Goal: Transaction & Acquisition: Download file/media

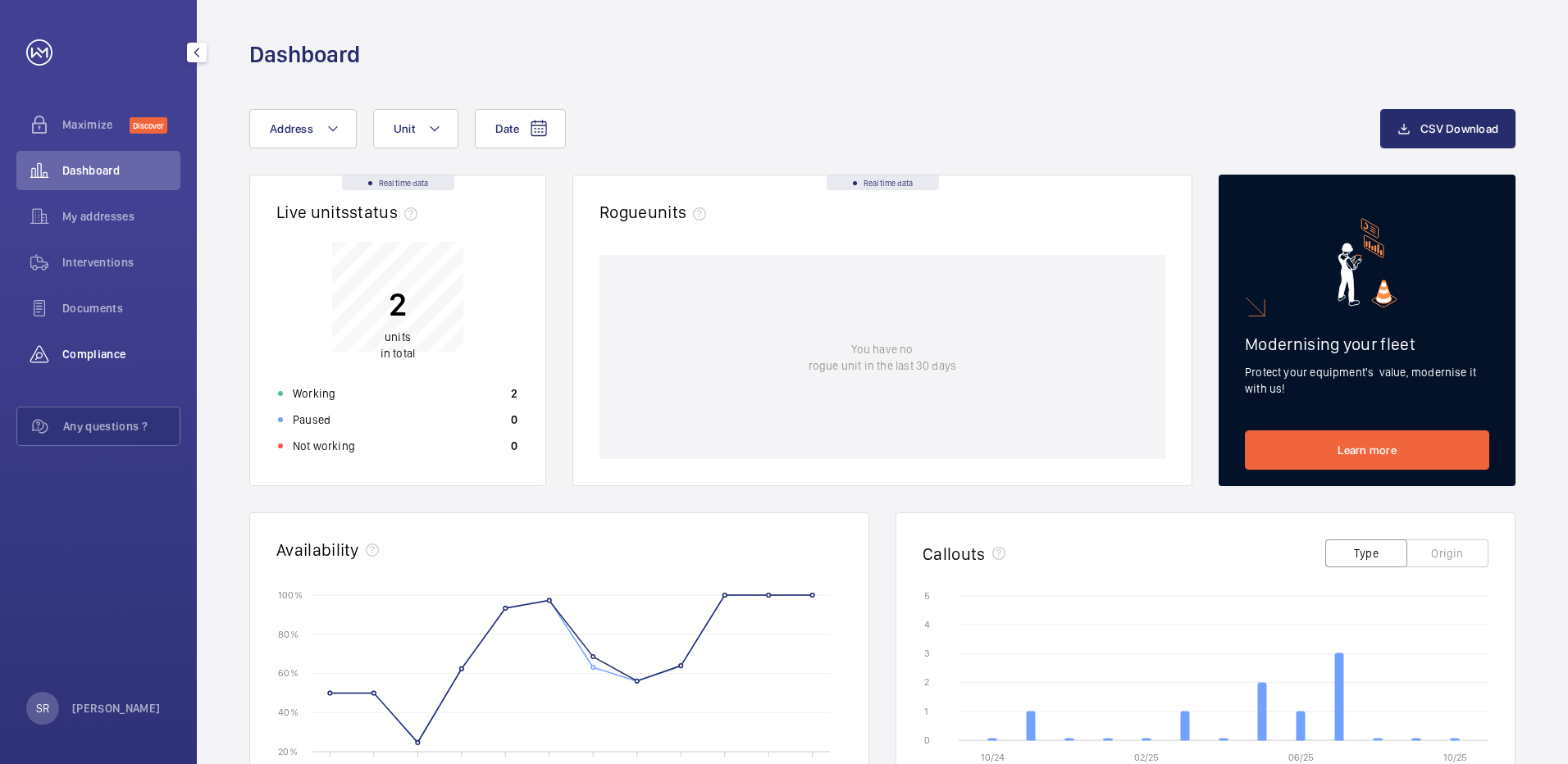
click at [113, 343] on div "Compliance" at bounding box center [98, 354] width 164 height 40
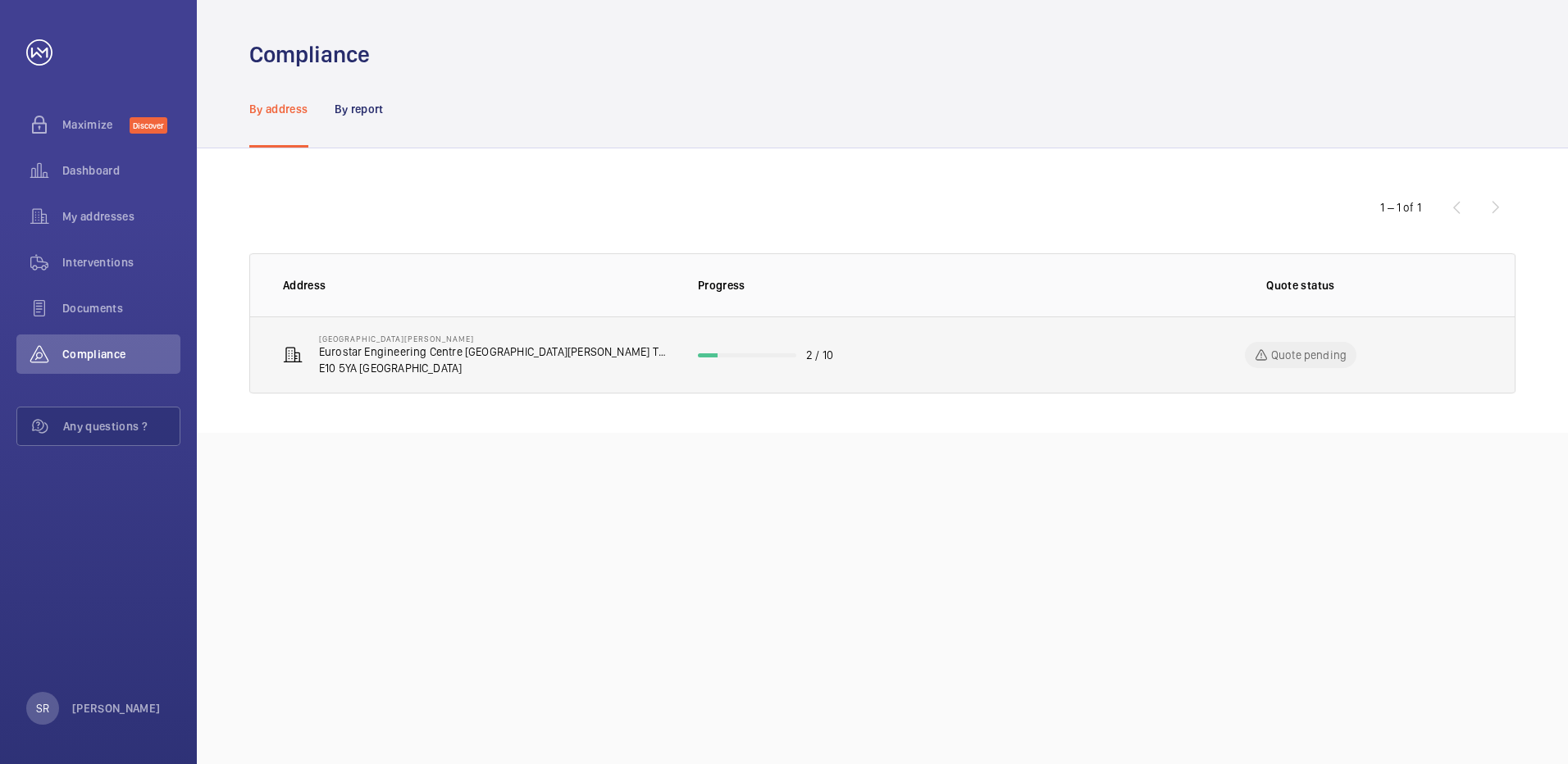
click at [444, 358] on p "Eurostar Engineering Centre [GEOGRAPHIC_DATA][PERSON_NAME] TMD" at bounding box center [495, 352] width 353 height 17
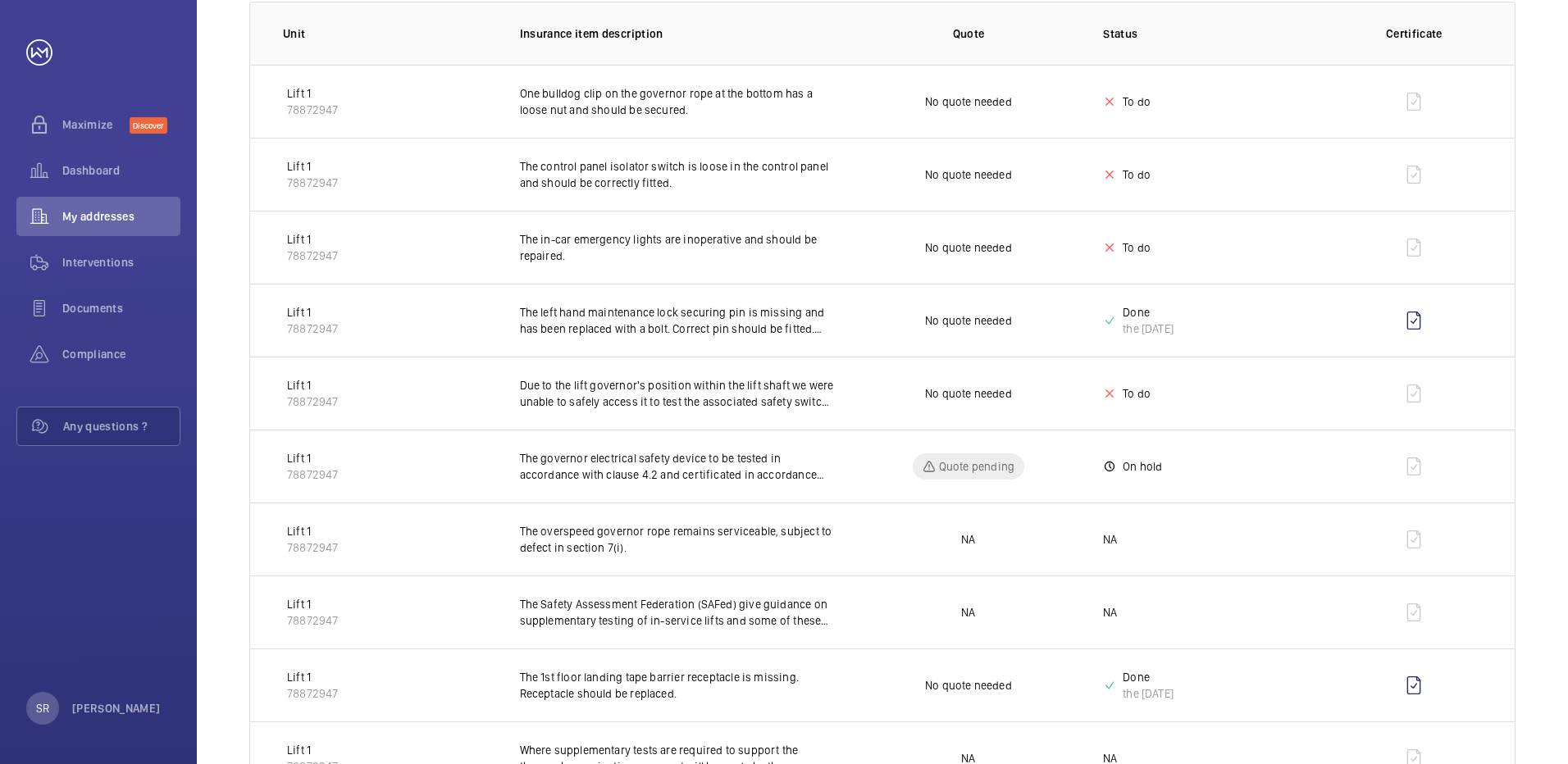
scroll to position [328, 0]
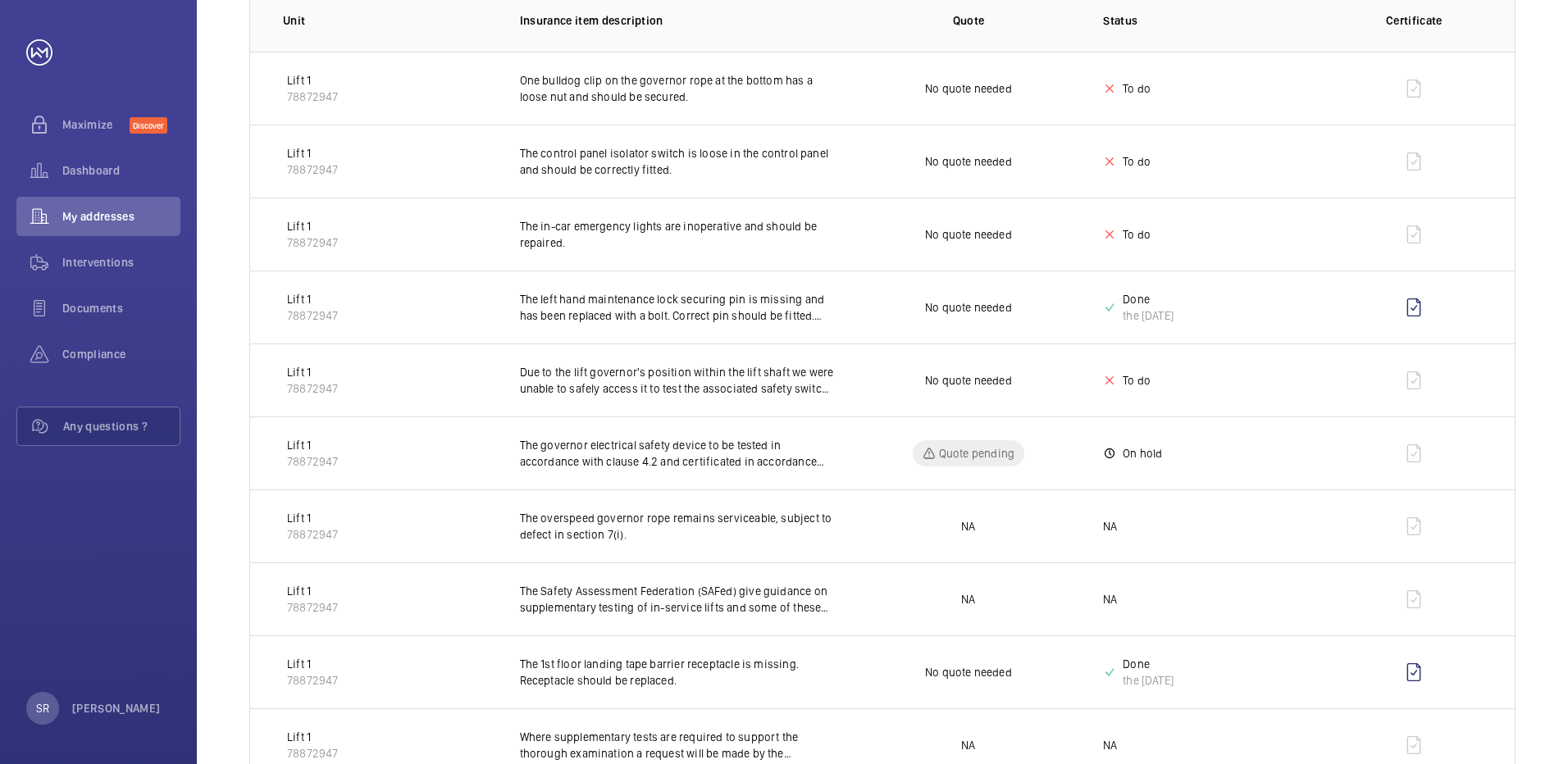
click at [303, 443] on p "Lift 1" at bounding box center [312, 445] width 51 height 17
click at [609, 462] on p "The governor electrical safety device to be tested in accordance with clause 4.…" at bounding box center [676, 453] width 314 height 33
click at [952, 461] on p "Quote pending" at bounding box center [977, 453] width 76 height 17
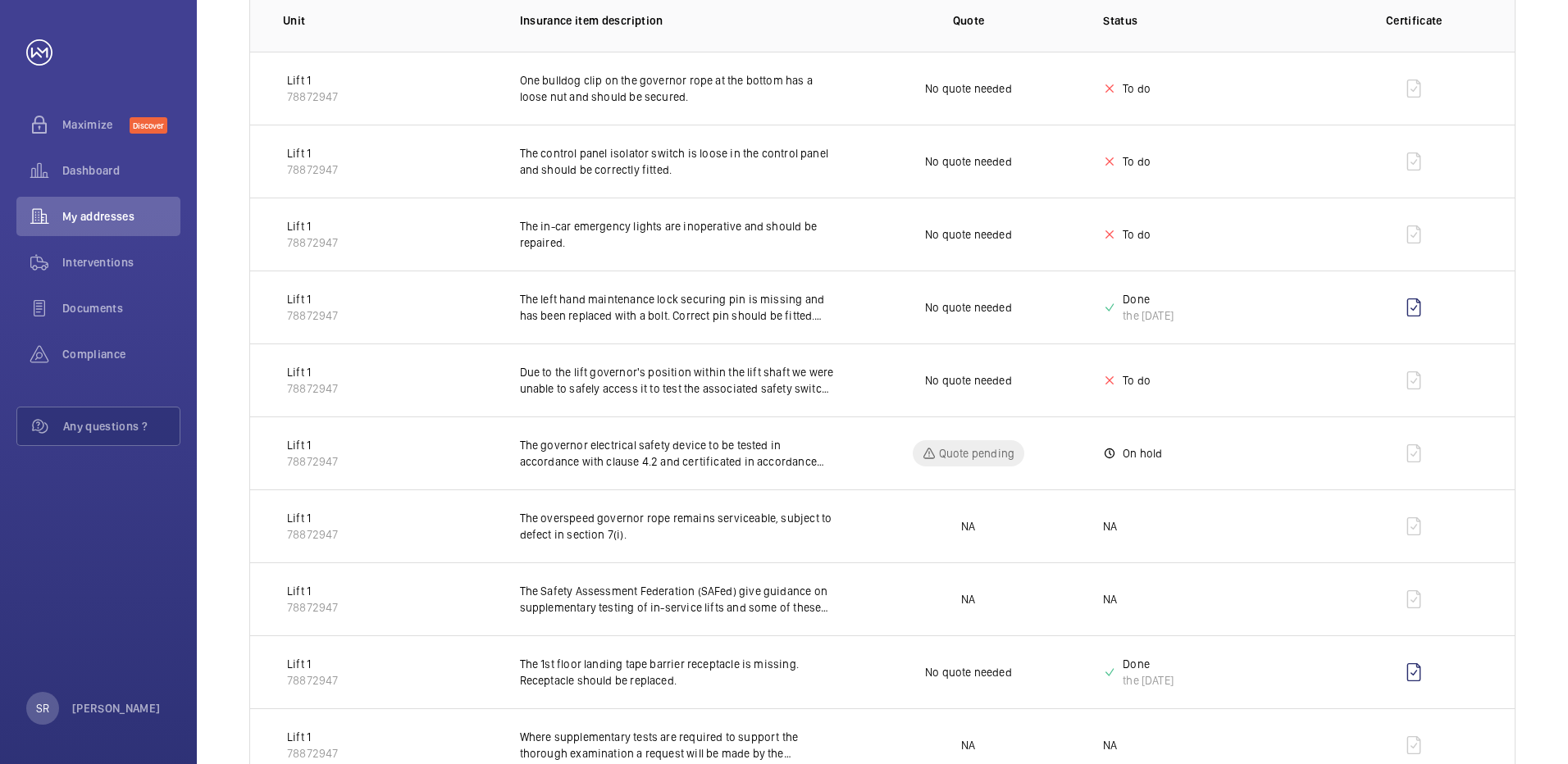
click at [1421, 460] on td at bounding box center [1418, 453] width 194 height 73
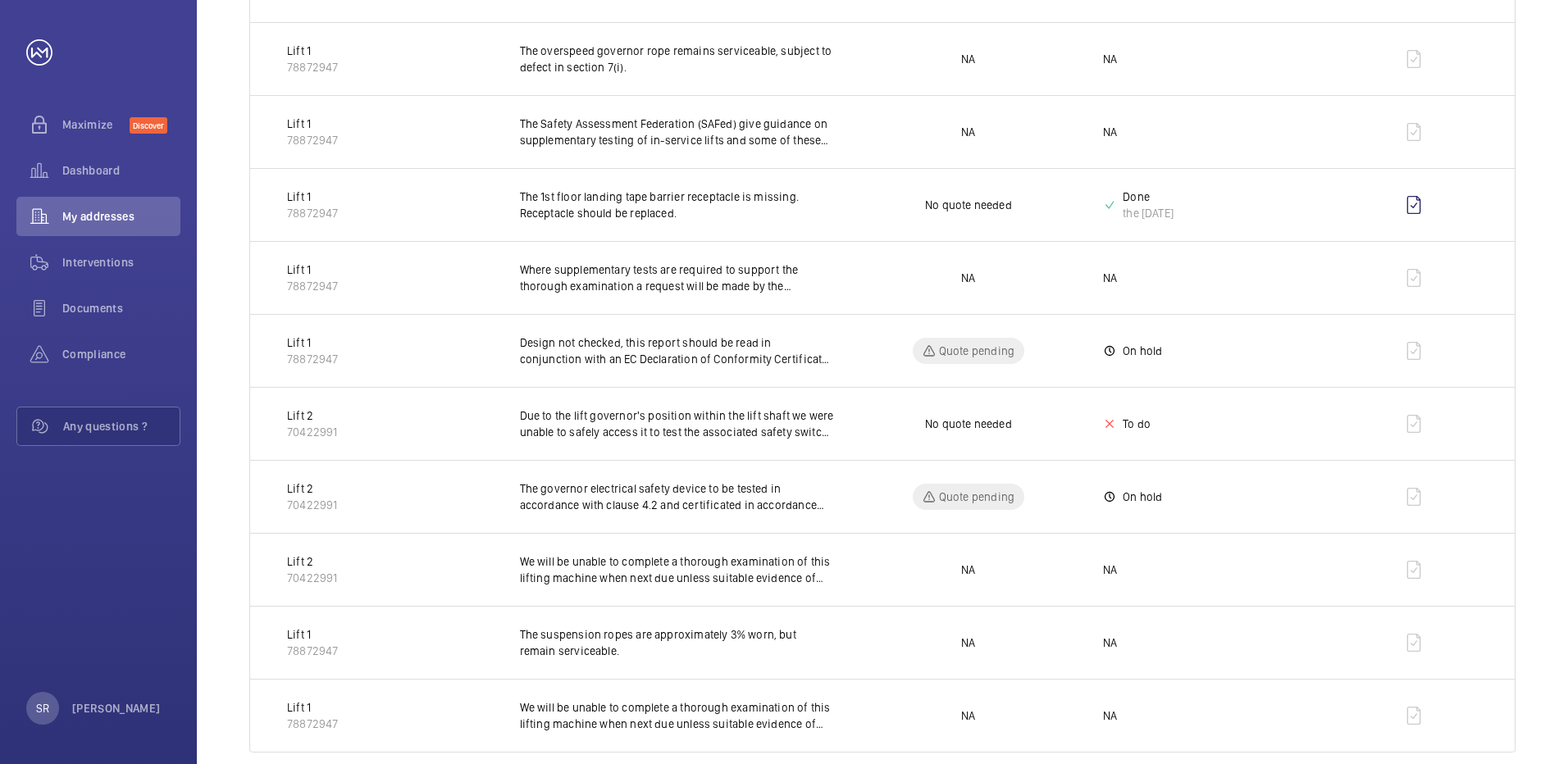
scroll to position [823, 0]
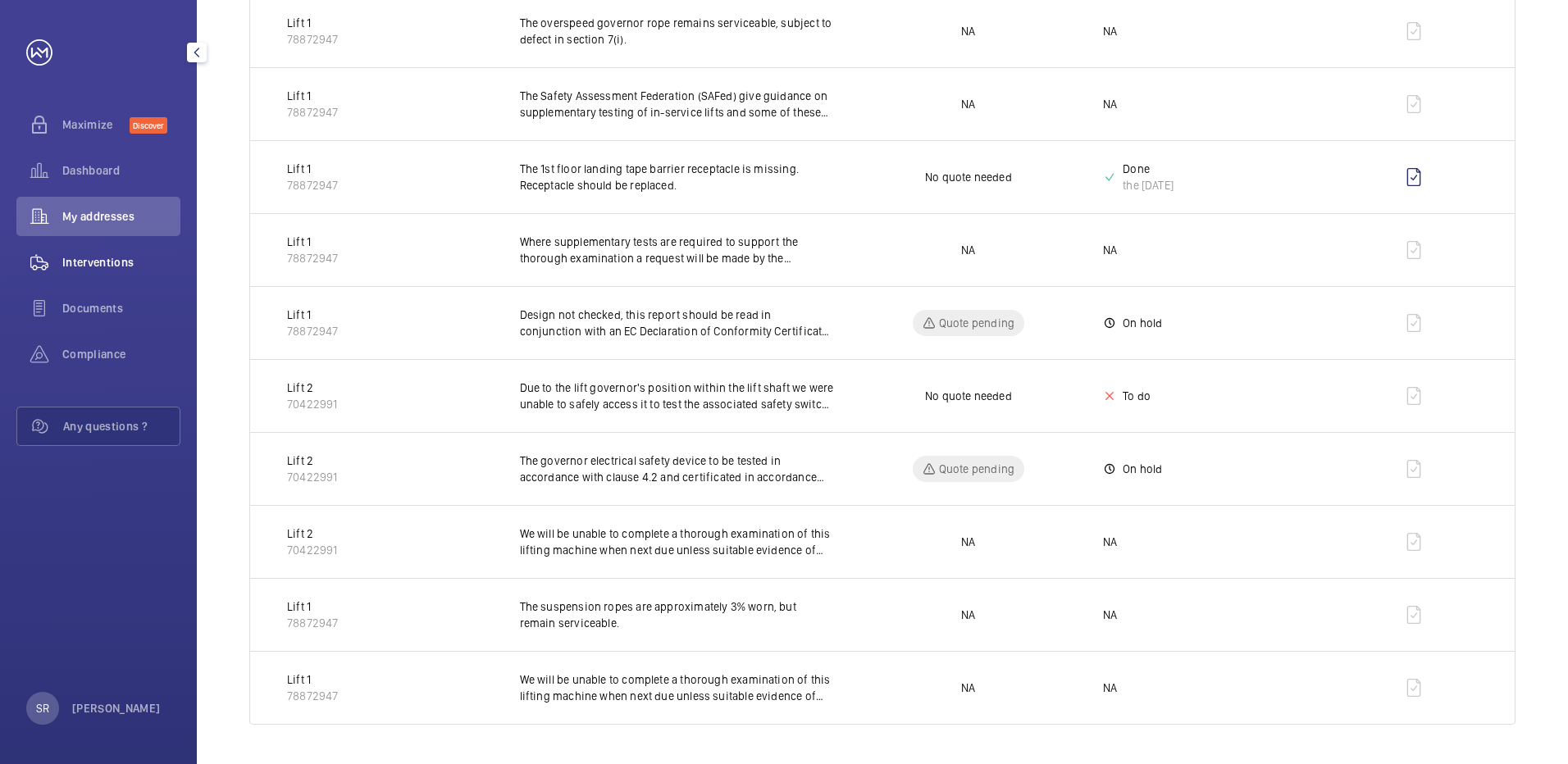
click at [129, 258] on span "Interventions" at bounding box center [121, 262] width 118 height 17
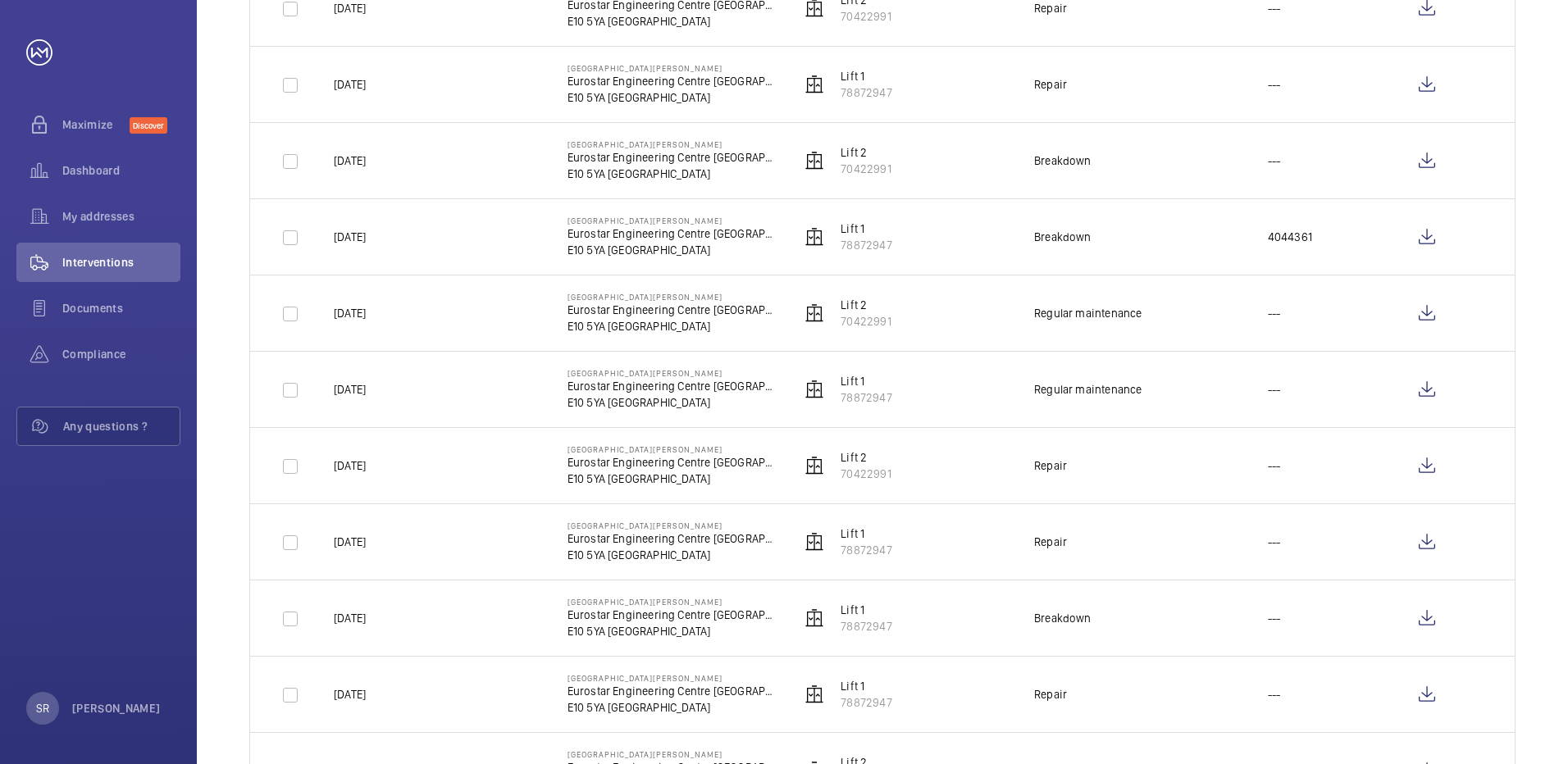
scroll to position [1230, 0]
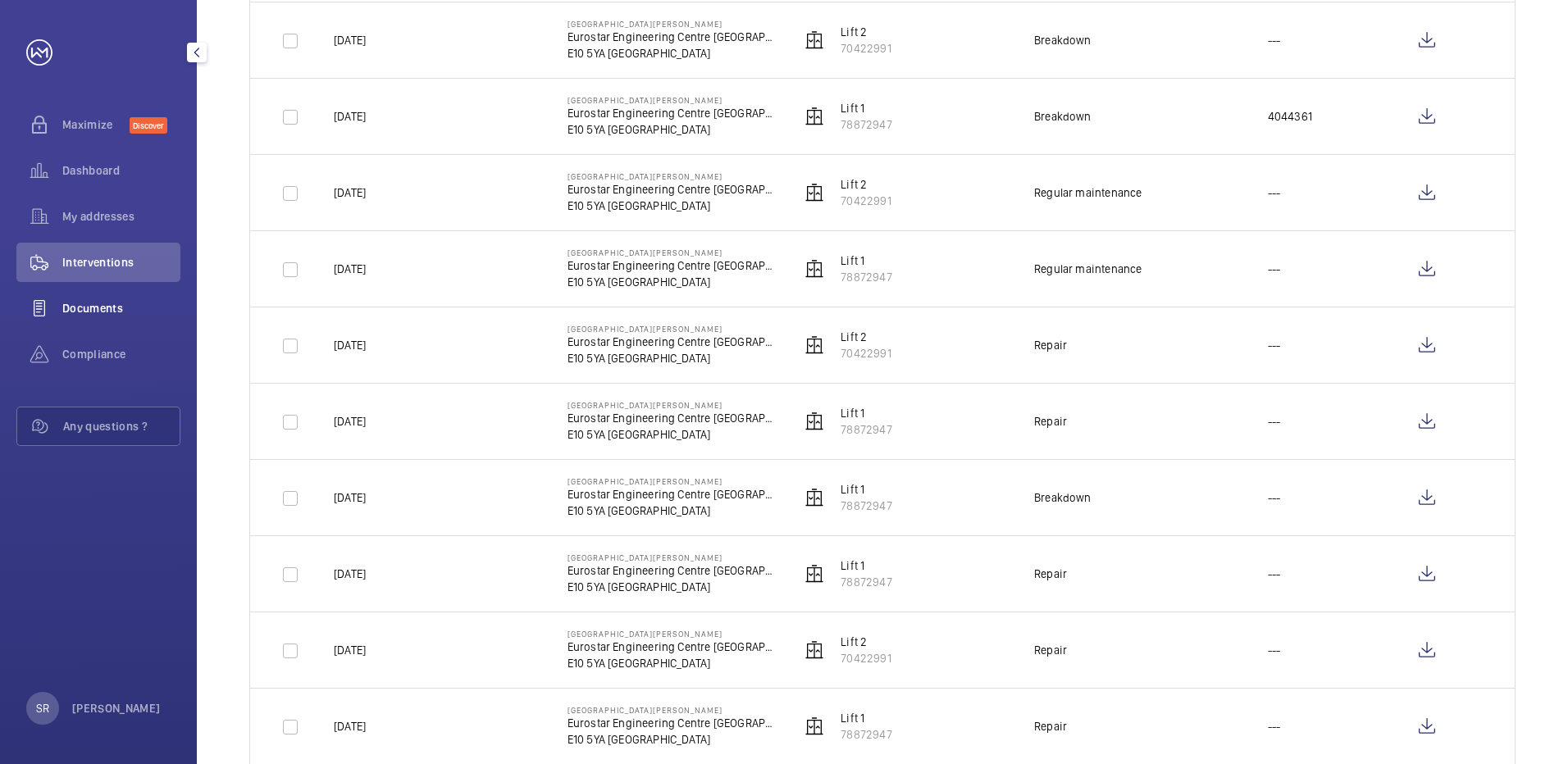
click at [91, 313] on span "Documents" at bounding box center [121, 308] width 118 height 17
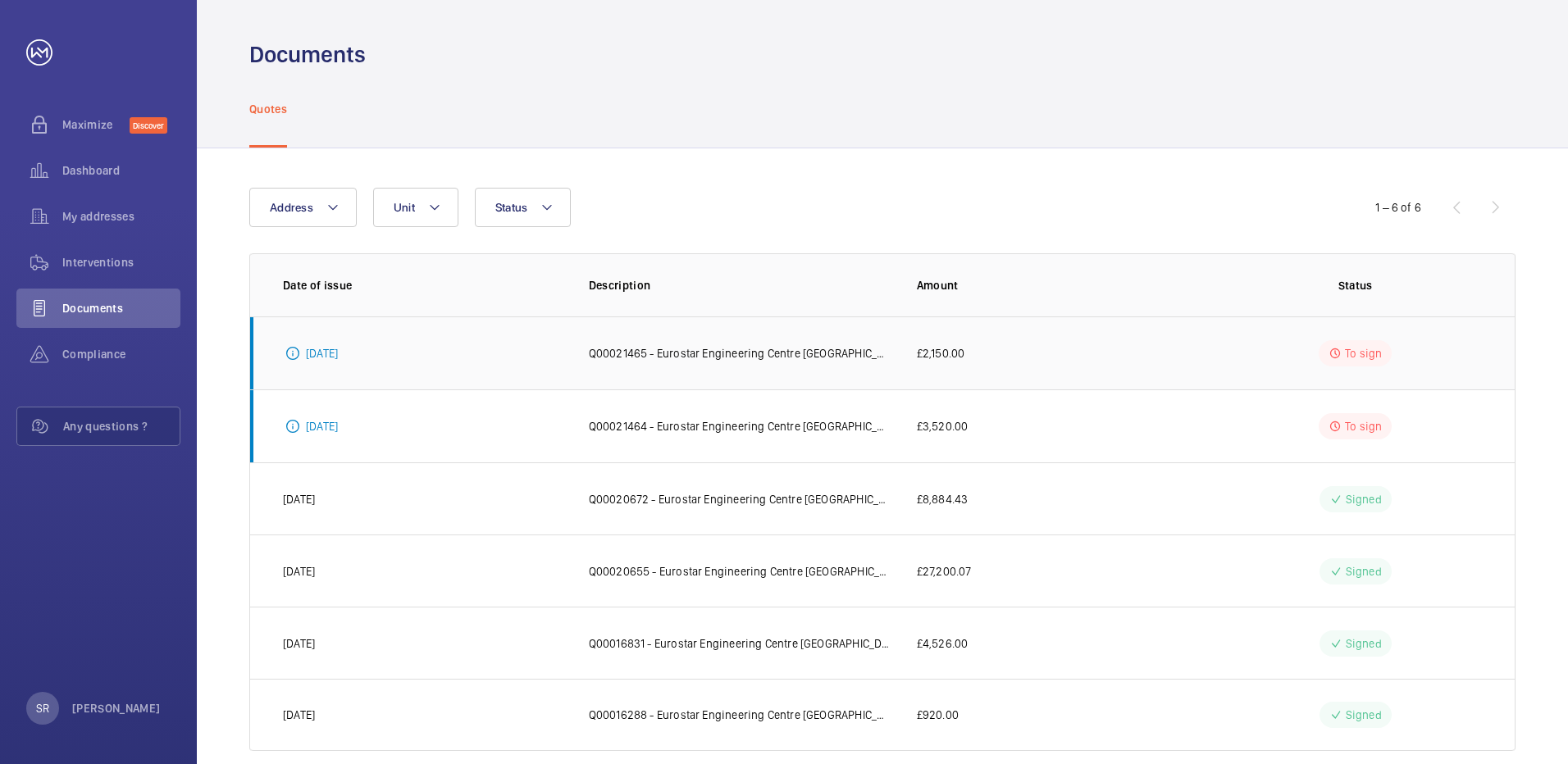
click at [678, 353] on p "Q00021465 - Eurostar Engineering Centre [GEOGRAPHIC_DATA][PERSON_NAME] TMD - Eu…" at bounding box center [740, 353] width 302 height 17
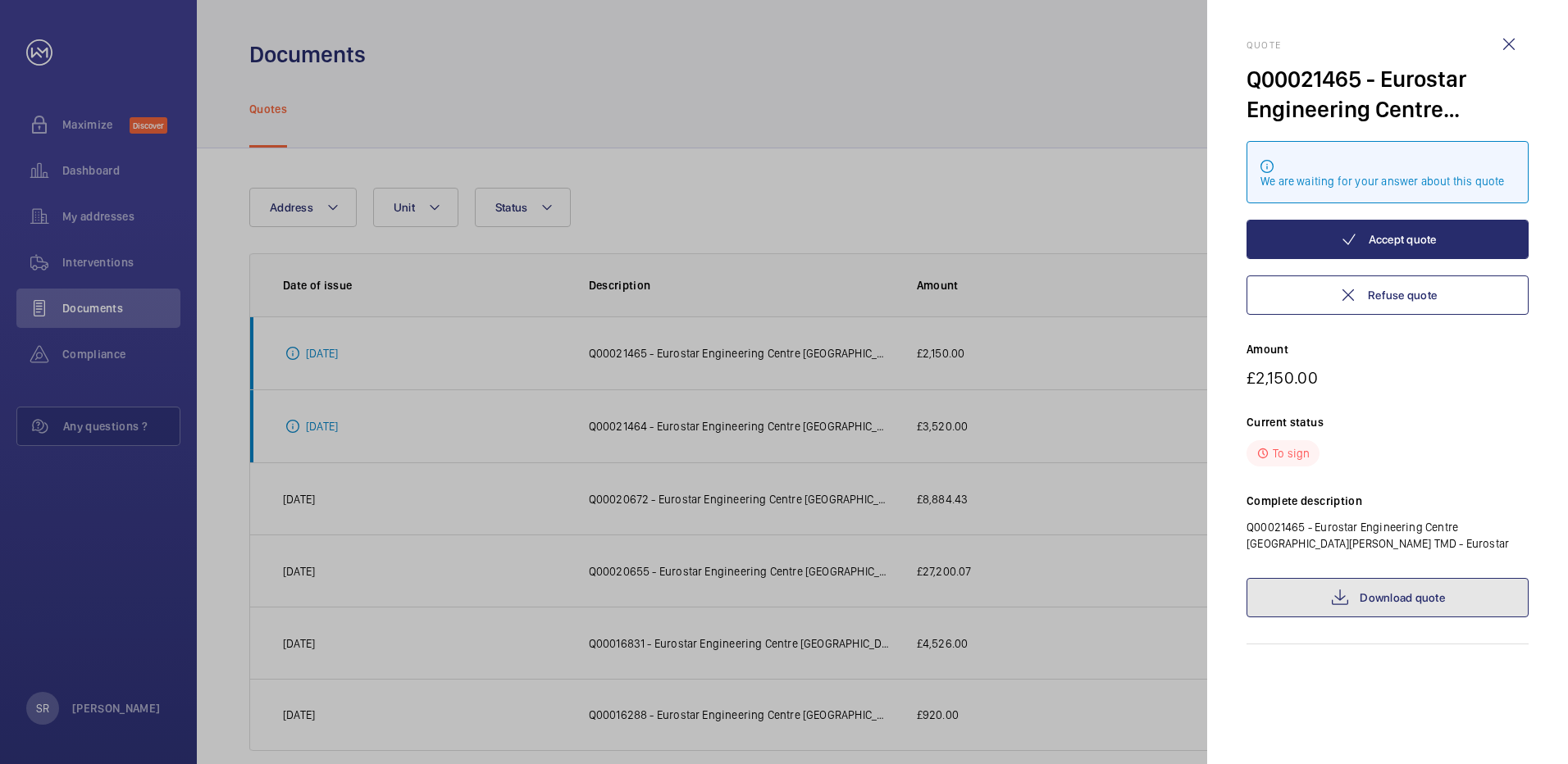
click at [1369, 594] on link "Download quote" at bounding box center [1388, 597] width 282 height 40
click at [1513, 42] on wm-front-icon-button at bounding box center [1509, 44] width 40 height 40
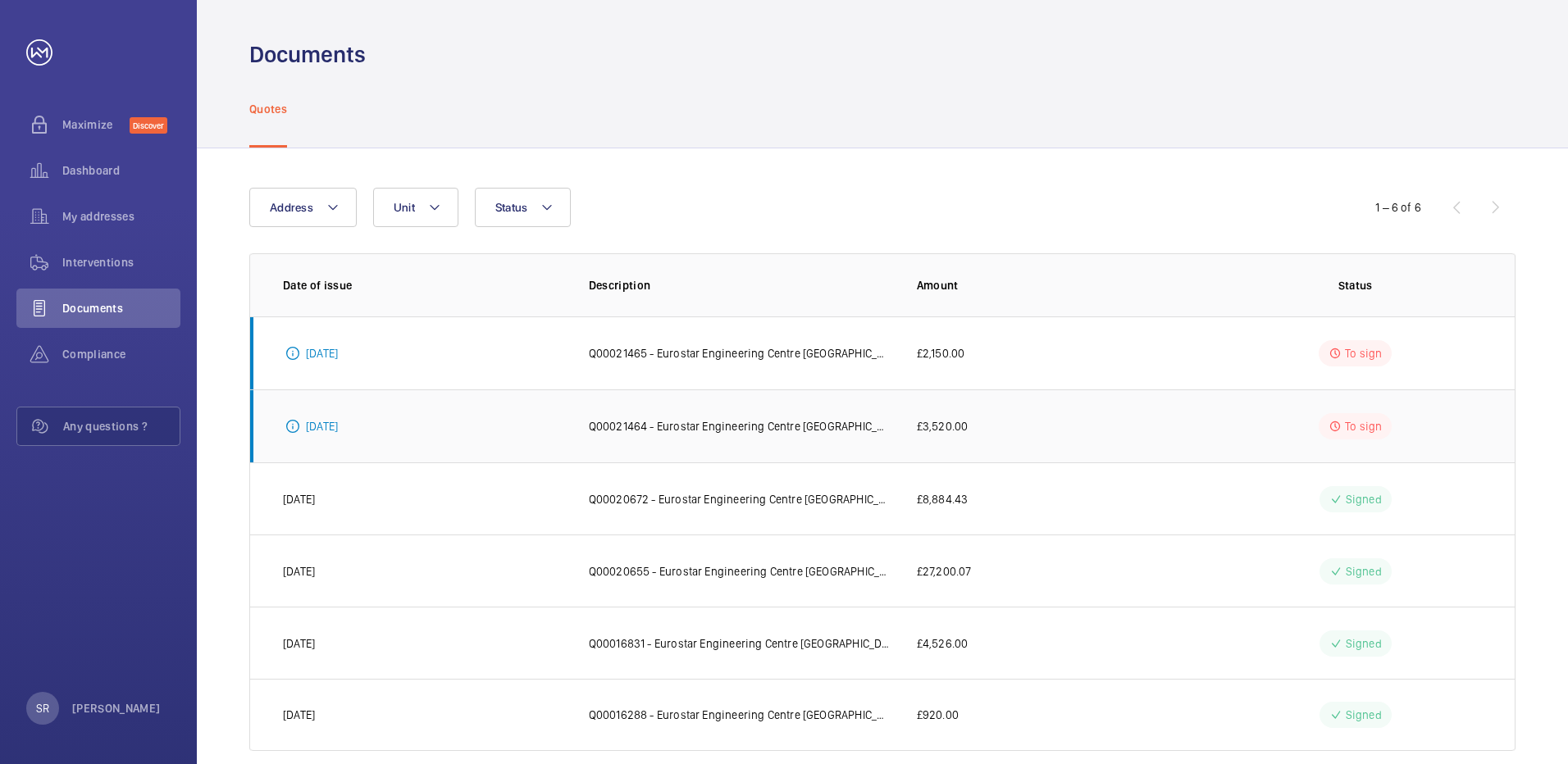
click at [788, 430] on p "Q00021464 - Eurostar Engineering Centre [GEOGRAPHIC_DATA][PERSON_NAME] TMD - Eu…" at bounding box center [740, 426] width 302 height 17
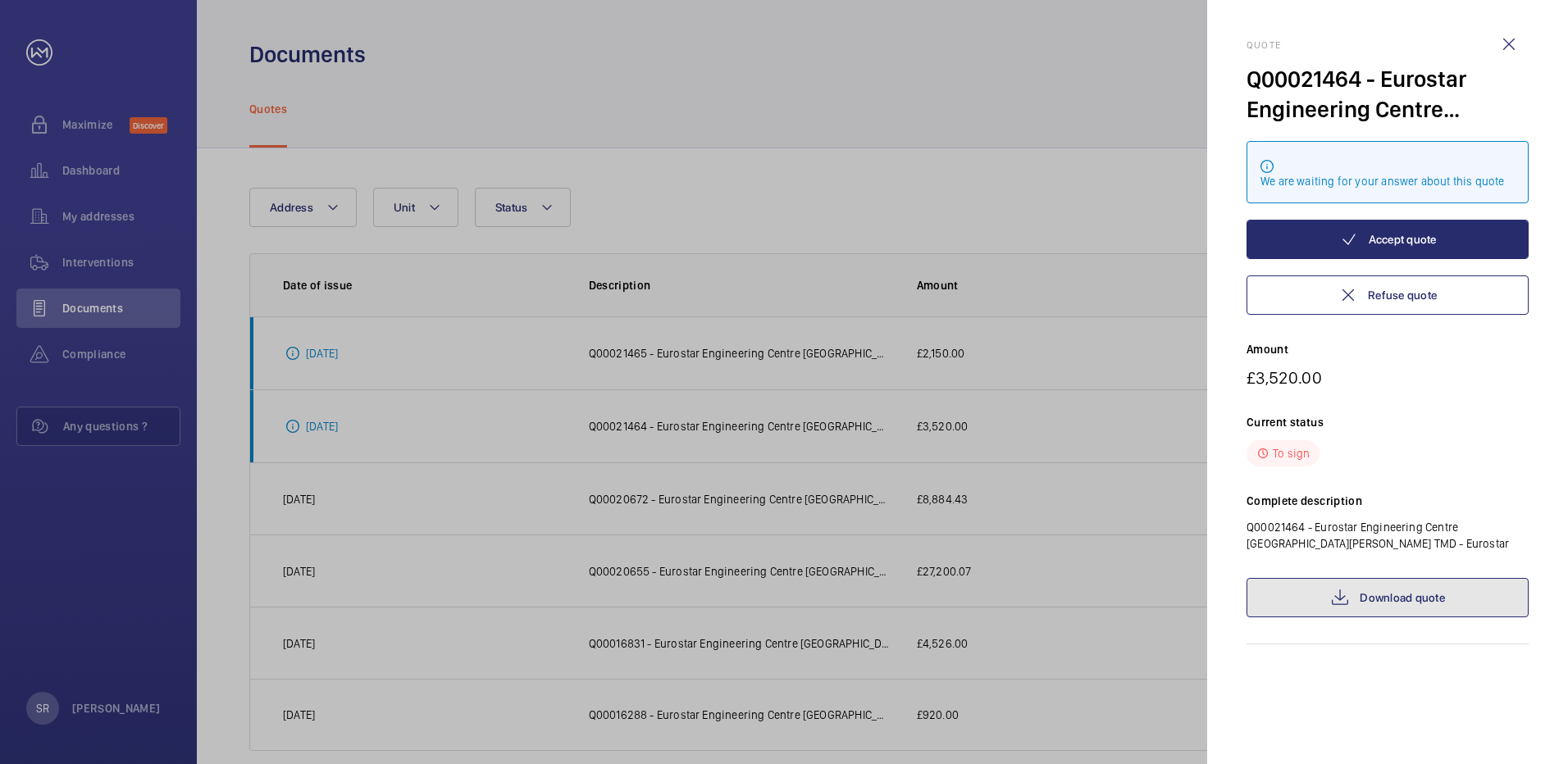
click at [1415, 596] on link "Download quote" at bounding box center [1388, 597] width 282 height 40
